Goal: Task Accomplishment & Management: Use online tool/utility

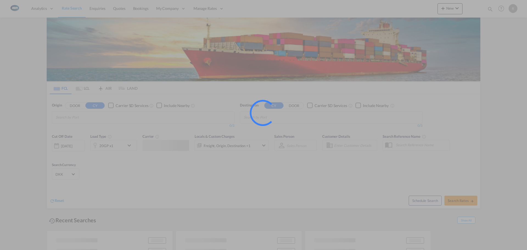
click at [456, 10] on ms-splash-screen at bounding box center [263, 125] width 527 height 250
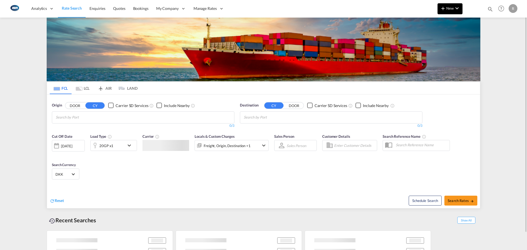
click at [454, 7] on md-icon "icon-chevron-down" at bounding box center [457, 8] width 7 height 7
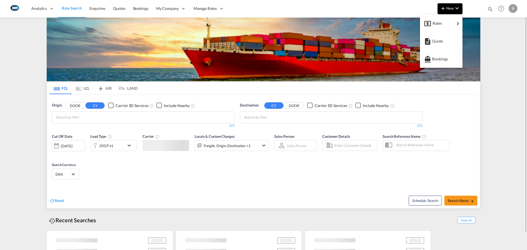
click at [446, 20] on body "Analytics Reports Dashboard Rate Search Enquiries Quotes Bookings" at bounding box center [263, 125] width 527 height 250
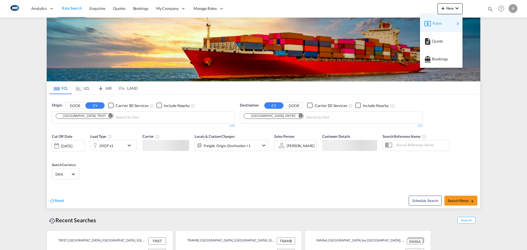
click at [434, 19] on span "Rates" at bounding box center [435, 23] width 7 height 11
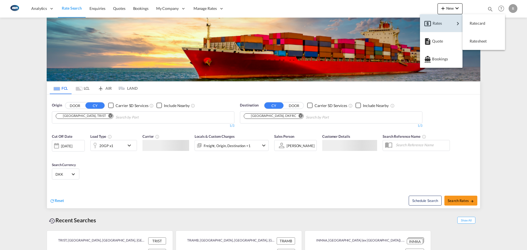
click at [479, 41] on md-backdrop at bounding box center [263, 125] width 527 height 250
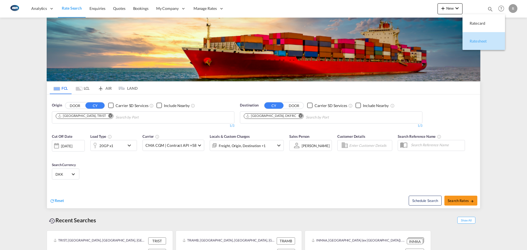
click at [487, 42] on div "Ratesheet" at bounding box center [479, 41] width 20 height 14
